Goal: Task Accomplishment & Management: Use online tool/utility

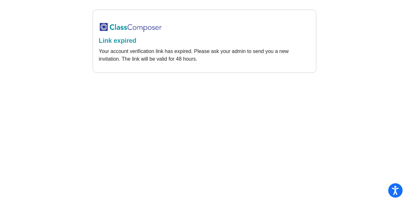
click at [123, 27] on img at bounding box center [131, 27] width 64 height 11
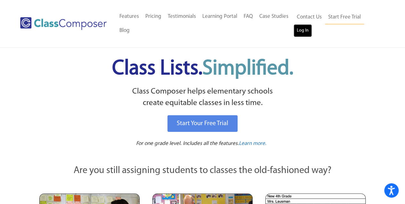
click at [298, 32] on link "Log In" at bounding box center [302, 30] width 18 height 13
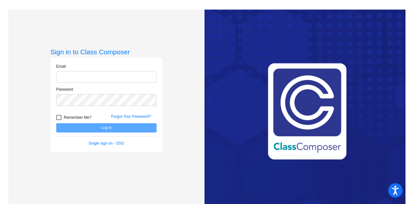
click at [96, 80] on input "email" at bounding box center [106, 77] width 100 height 12
type input "mbeyer@lcusd.net"
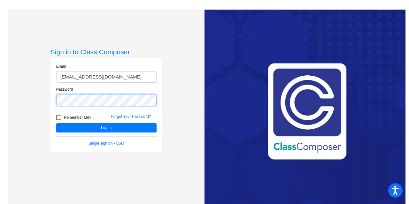
click at [56, 123] on button "Log In" at bounding box center [106, 127] width 100 height 9
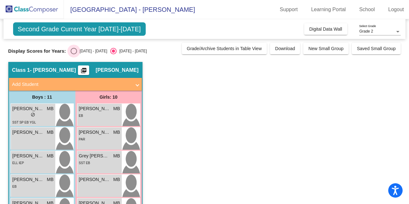
click at [76, 49] on div "Select an option" at bounding box center [74, 51] width 6 height 6
click at [74, 54] on input "2024 - 2025" at bounding box center [74, 54] width 0 height 0
radio input "true"
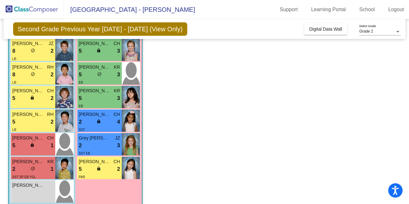
scroll to position [170, 0]
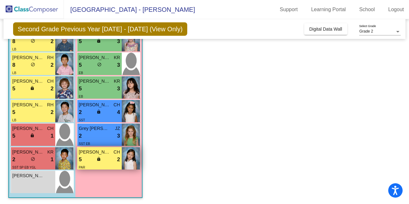
click at [111, 163] on div "5 lock do_not_disturb_alt 2" at bounding box center [99, 160] width 41 height 8
